Goal: Transaction & Acquisition: Download file/media

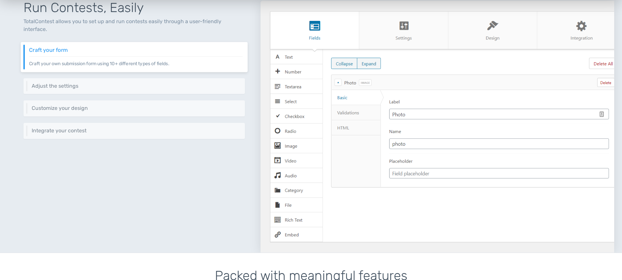
scroll to position [247, 0]
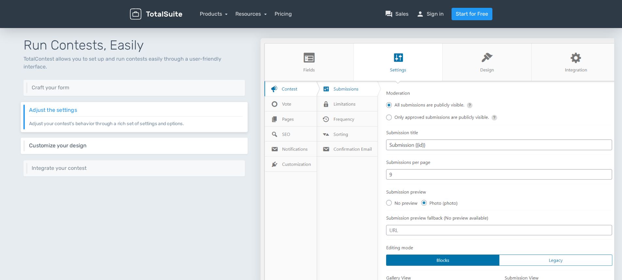
click at [129, 143] on div "Customize your design Keep your website's design consistent by customizing the …" at bounding box center [134, 146] width 227 height 16
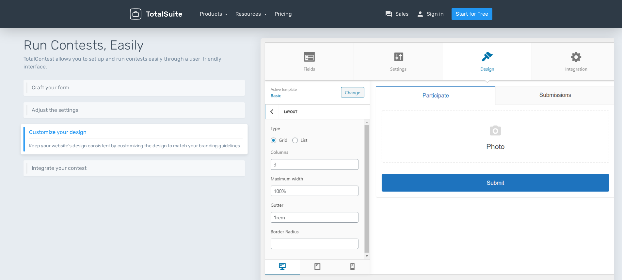
click at [143, 92] on div "Run Contests, Easily TotalContest allows you to set up and run contests easily …" at bounding box center [134, 157] width 253 height 268
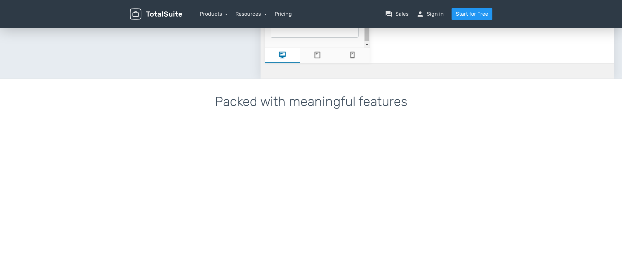
scroll to position [664, 0]
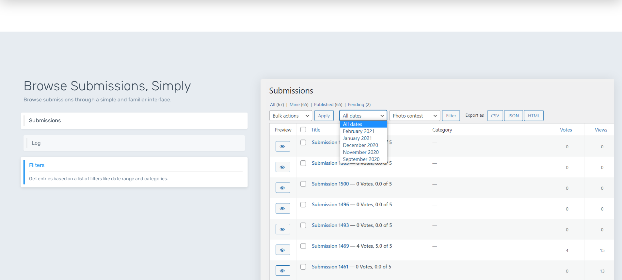
click at [112, 121] on h6 "Submissions" at bounding box center [135, 121] width 213 height 6
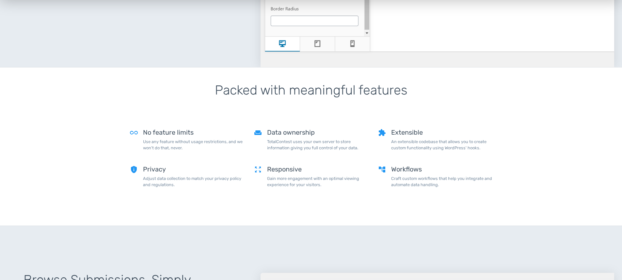
scroll to position [0, 0]
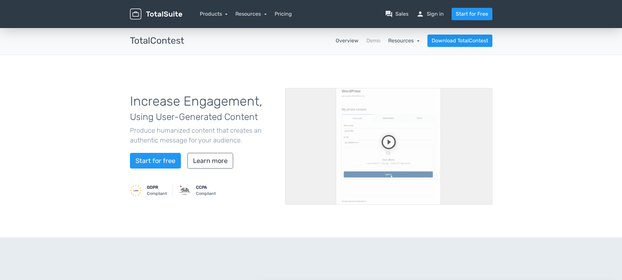
click at [404, 41] on link "Resources" at bounding box center [403, 41] width 31 height 6
click at [403, 60] on link "school Documentation" at bounding box center [388, 58] width 61 height 19
click at [430, 45] on link "Download TotalContest" at bounding box center [459, 41] width 65 height 12
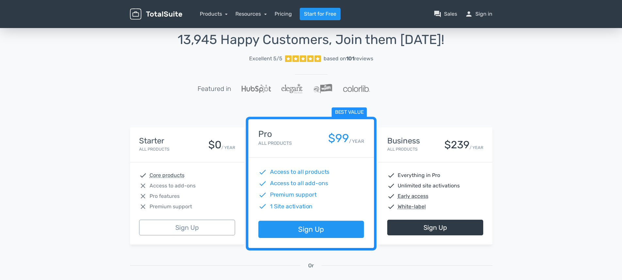
scroll to position [11, 0]
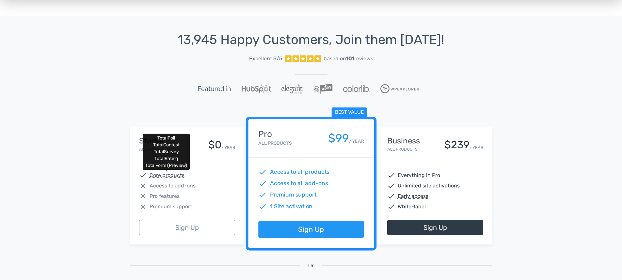
click at [167, 178] on abbr "Core products" at bounding box center [166, 176] width 35 height 8
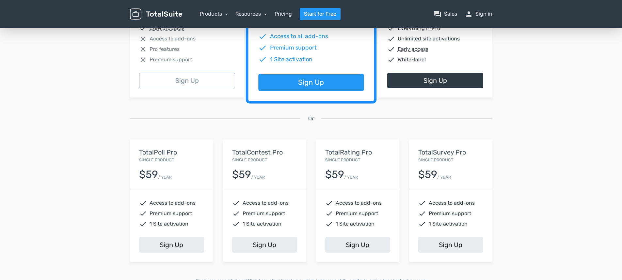
scroll to position [124, 0]
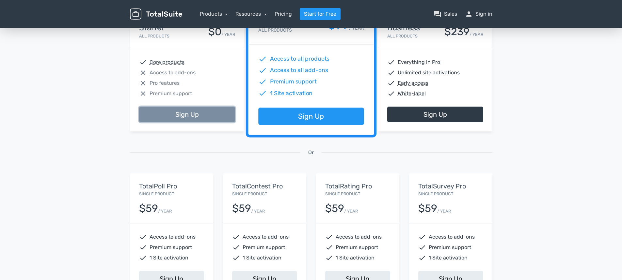
click at [197, 107] on link "Sign Up" at bounding box center [187, 115] width 96 height 16
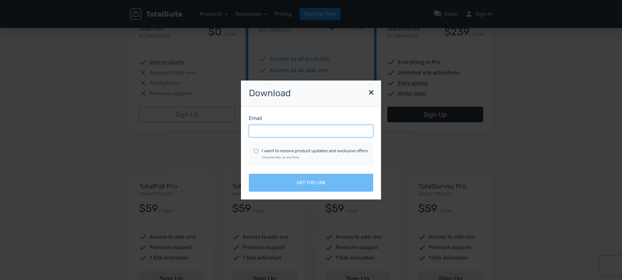
click at [282, 127] on input "Email" at bounding box center [311, 131] width 124 height 12
type input "[EMAIL_ADDRESS][DOMAIN_NAME]"
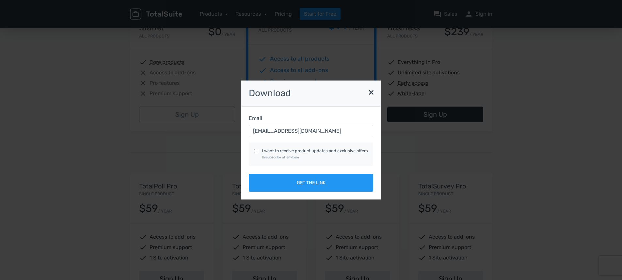
click at [258, 149] on input "I want to receive product updates and exclusive offers Unsubscribe at anytime" at bounding box center [256, 151] width 4 height 4
checkbox input "true"
click at [300, 132] on input "[EMAIL_ADDRESS][DOMAIN_NAME]" at bounding box center [311, 131] width 124 height 12
paste input "dolijo3275@artvara"
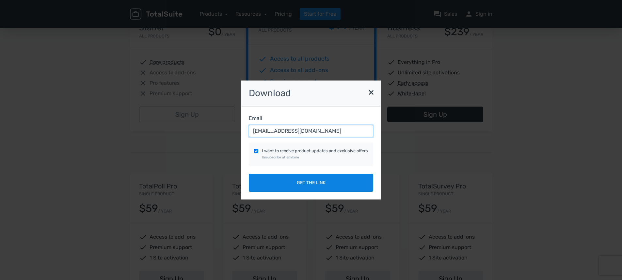
type input "[EMAIL_ADDRESS][DOMAIN_NAME]"
click at [277, 182] on button "Get the link" at bounding box center [311, 183] width 124 height 18
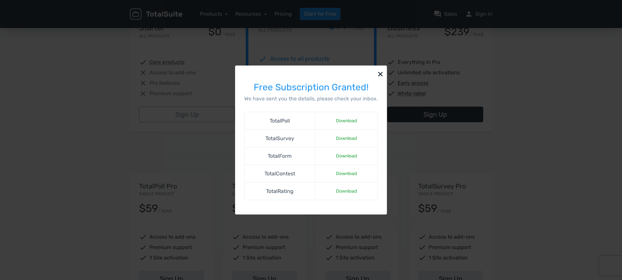
click at [300, 120] on td "TotalPoll" at bounding box center [279, 121] width 71 height 18
click at [345, 174] on link "Download" at bounding box center [346, 173] width 26 height 9
click at [307, 176] on td "TotalContest" at bounding box center [279, 174] width 71 height 18
click at [196, 116] on div "× Free Subscription Granted! We have sent you the details, please check your in…" at bounding box center [311, 140] width 372 height 149
click at [379, 74] on button "×" at bounding box center [380, 74] width 13 height 16
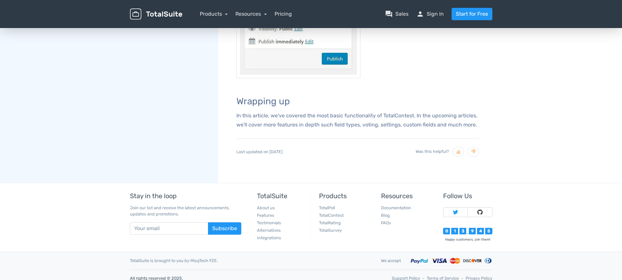
scroll to position [763, 0]
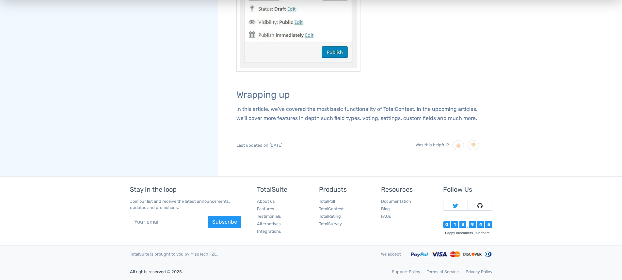
click at [374, 105] on p "In this article, we've covered the most basic functionality of TotalContest. In…" at bounding box center [357, 114] width 242 height 18
click at [368, 117] on p "In this article, we've covered the most basic functionality of TotalContest. In…" at bounding box center [357, 114] width 242 height 18
click at [378, 117] on p "In this article, we've covered the most basic functionality of TotalContest. In…" at bounding box center [357, 114] width 242 height 18
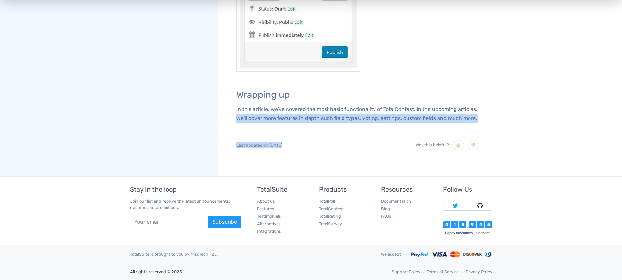
drag, startPoint x: 481, startPoint y: 126, endPoint x: 233, endPoint y: 113, distance: 248.6
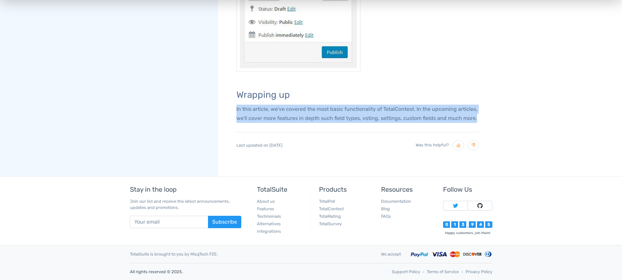
drag, startPoint x: 234, startPoint y: 110, endPoint x: 483, endPoint y: 121, distance: 249.9
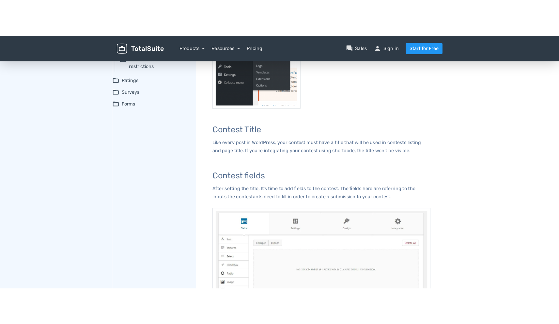
scroll to position [220, 0]
